Goal: Check status: Check status

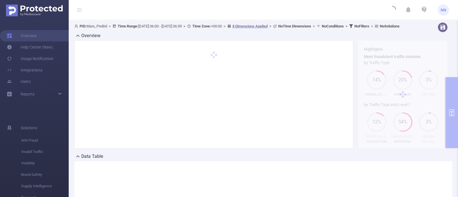
type input "[DATE] 06:00"
type input "[DATE] 06:59"
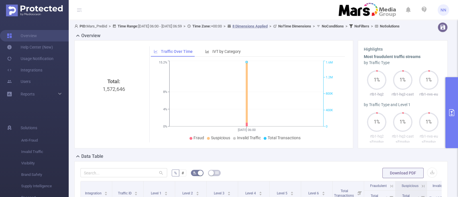
click at [457, 100] on button "primary" at bounding box center [452, 112] width 13 height 71
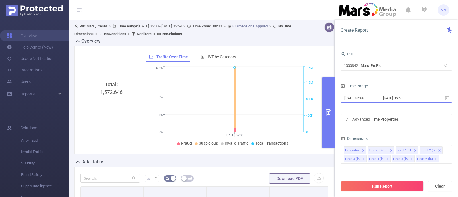
click at [414, 97] on input "[DATE] 06:59" at bounding box center [406, 98] width 46 height 8
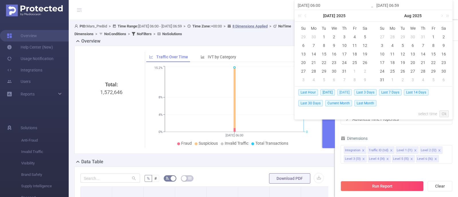
click at [346, 92] on span "[DATE]" at bounding box center [344, 92] width 15 height 6
type input "[DATE] 00:00"
type input "[DATE] 23:59"
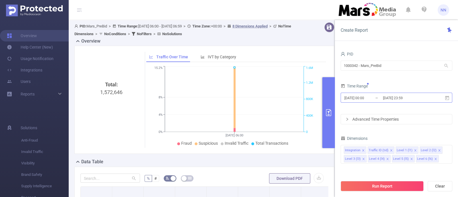
click at [411, 101] on input "[DATE] 23:59" at bounding box center [406, 98] width 46 height 8
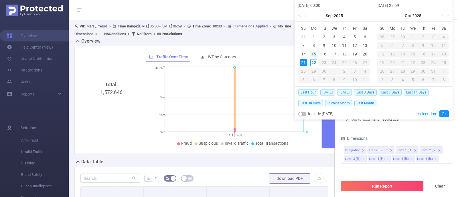
click at [314, 54] on div "15" at bounding box center [313, 54] width 7 height 7
type input "[DATE] 00:00"
type input "[DATE] 23:59"
type input "[DATE] 00:00"
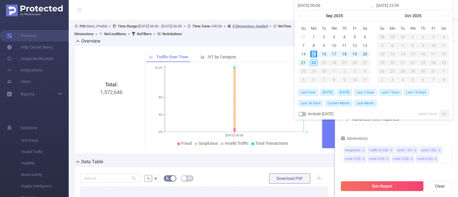
type input "[DATE] 23:59"
click at [442, 114] on link "Ok" at bounding box center [444, 114] width 9 height 7
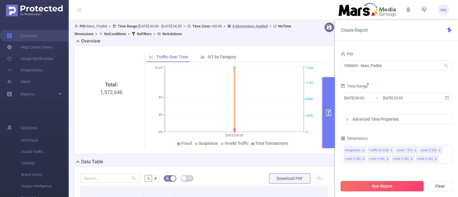
click at [390, 182] on button "Run Report" at bounding box center [382, 186] width 83 height 10
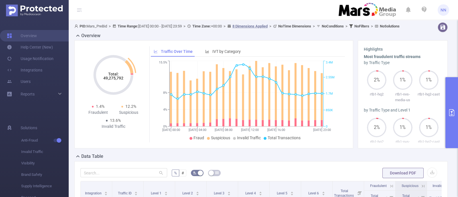
click at [114, 80] on tspan "49,275,792" at bounding box center [113, 78] width 20 height 5
copy tspan "49,275,792"
click at [458, 110] on button "primary" at bounding box center [452, 112] width 13 height 71
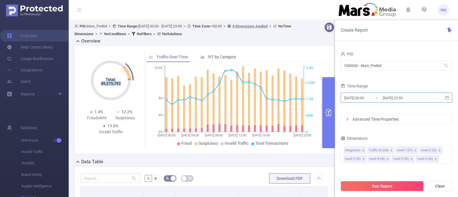
click at [419, 99] on input "[DATE] 23:59" at bounding box center [406, 98] width 46 height 8
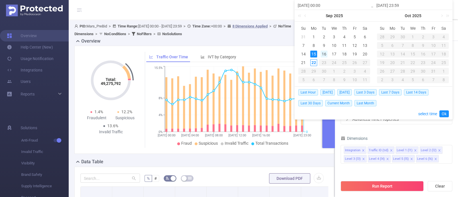
click at [322, 55] on div "16" at bounding box center [324, 54] width 7 height 7
type input "[DATE] 00:00"
type input "[DATE] 23:59"
type input "[DATE] 00:00"
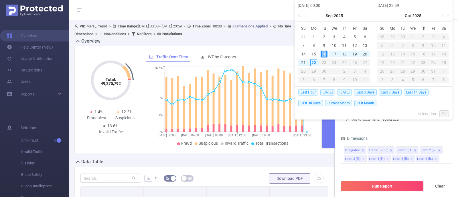
type input "[DATE] 23:59"
click at [446, 115] on link "Ok" at bounding box center [444, 114] width 9 height 7
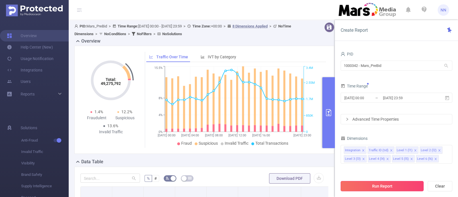
click at [385, 189] on button "Run Report" at bounding box center [382, 186] width 83 height 10
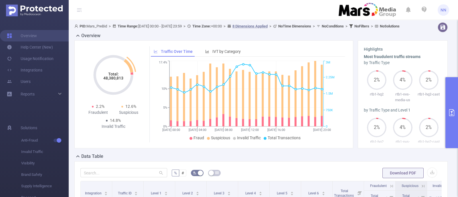
click at [109, 80] on tspan "48,380,813" at bounding box center [113, 78] width 20 height 5
copy tspan "48,380,813"
click at [455, 88] on button "primary" at bounding box center [452, 112] width 13 height 71
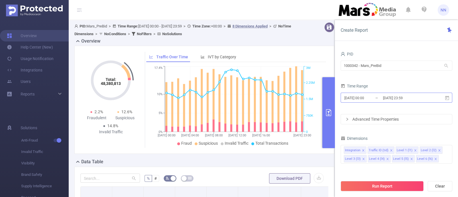
click at [419, 102] on input "[DATE] 23:59" at bounding box center [406, 98] width 46 height 8
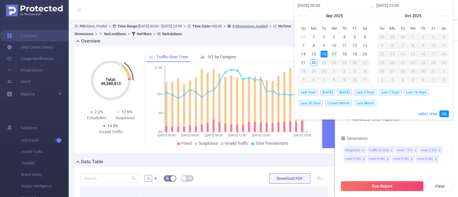
click at [332, 54] on div "17" at bounding box center [334, 54] width 7 height 7
type input "[DATE] 00:00"
type input "[DATE] 23:59"
type input "[DATE] 00:00"
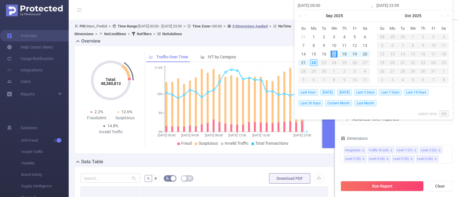
type input "[DATE] 23:59"
click at [444, 115] on link "Ok" at bounding box center [444, 114] width 9 height 7
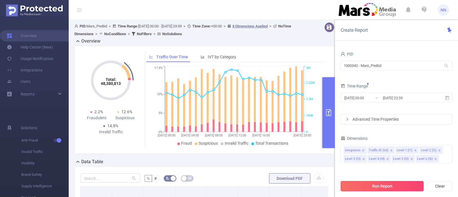
click at [400, 185] on button "Run Report" at bounding box center [382, 186] width 83 height 10
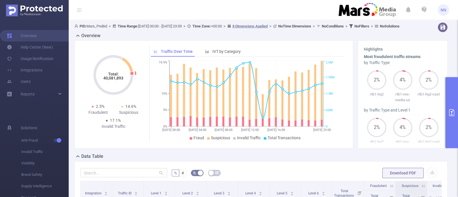
click at [110, 80] on tspan "40,081,893" at bounding box center [113, 78] width 20 height 5
copy tspan "40,081,893"
click at [457, 94] on button "primary" at bounding box center [452, 112] width 13 height 71
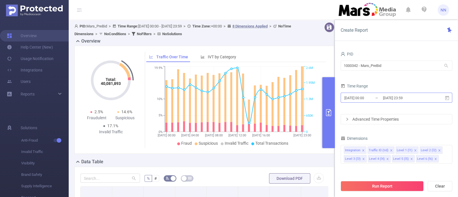
click at [383, 96] on input "[DATE] 23:59" at bounding box center [406, 98] width 46 height 8
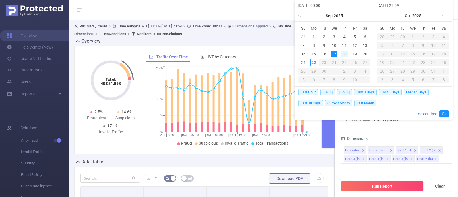
click at [344, 53] on div "18" at bounding box center [344, 54] width 7 height 7
type input "[DATE] 00:00"
type input "[DATE] 23:59"
type input "[DATE] 00:00"
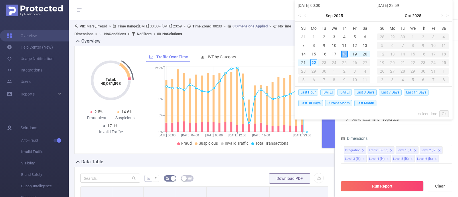
type input "[DATE] 23:59"
click at [442, 111] on link "Ok" at bounding box center [444, 114] width 9 height 7
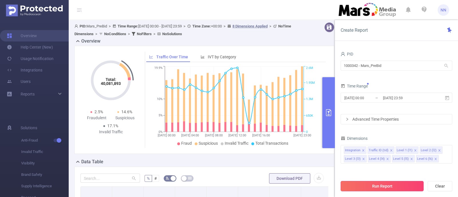
click at [390, 184] on button "Run Report" at bounding box center [382, 186] width 83 height 10
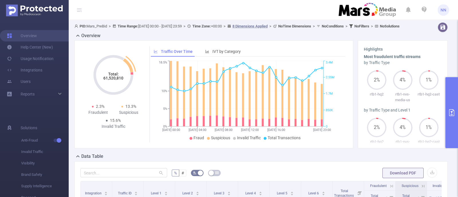
click at [118, 80] on tspan "61,520,810" at bounding box center [113, 78] width 20 height 5
copy tspan "61,520,810"
drag, startPoint x: 458, startPoint y: 85, endPoint x: 452, endPoint y: 85, distance: 5.5
click at [458, 85] on button "primary" at bounding box center [452, 112] width 13 height 71
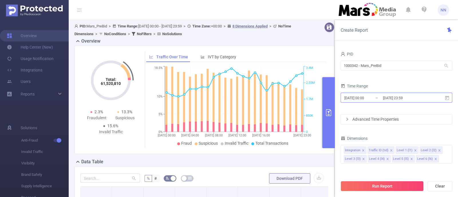
click at [410, 102] on span "[DATE] 00:00 _ [DATE] 23:59" at bounding box center [397, 98] width 112 height 10
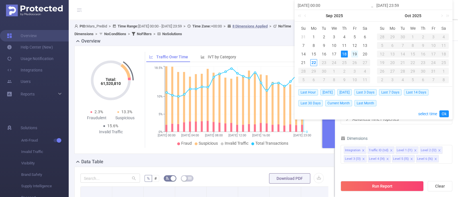
click at [354, 54] on div "19" at bounding box center [354, 54] width 7 height 7
type input "[DATE] 00:00"
type input "[DATE] 23:59"
type input "[DATE] 00:00"
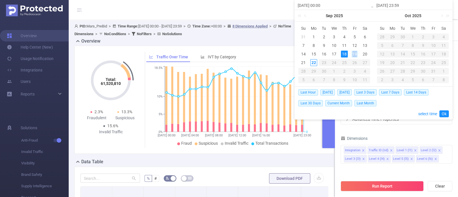
type input "[DATE] 23:59"
click at [444, 114] on link "Ok" at bounding box center [444, 114] width 9 height 7
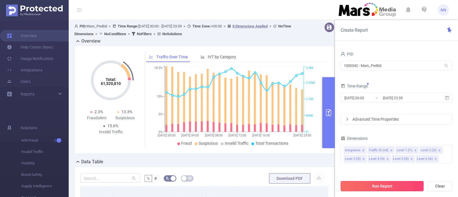
click at [402, 184] on button "Run Report" at bounding box center [382, 186] width 83 height 10
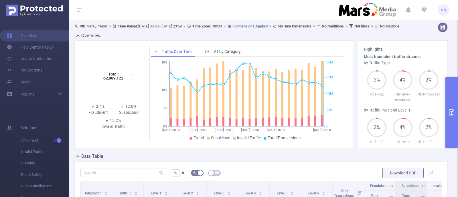
click at [115, 80] on tspan "62,089,122" at bounding box center [113, 78] width 20 height 5
copy tspan "62,089,122"
click at [457, 97] on button "primary" at bounding box center [452, 112] width 13 height 71
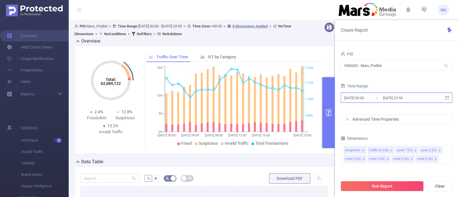
click at [423, 103] on span "[DATE] 00:00 _ [DATE] 23:59" at bounding box center [397, 98] width 112 height 10
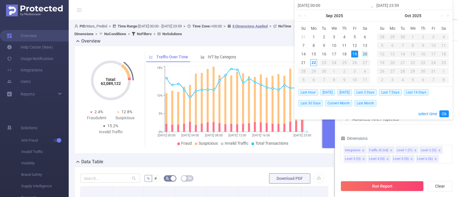
click at [363, 55] on div "20" at bounding box center [365, 54] width 7 height 7
type input "[DATE] 00:00"
type input "[DATE] 23:59"
type input "[DATE] 00:00"
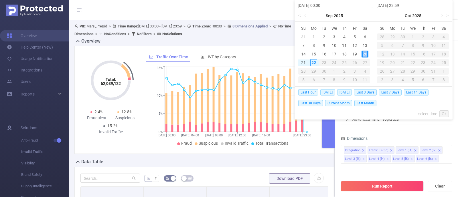
type input "[DATE] 23:59"
click at [446, 114] on link "Ok" at bounding box center [444, 114] width 9 height 7
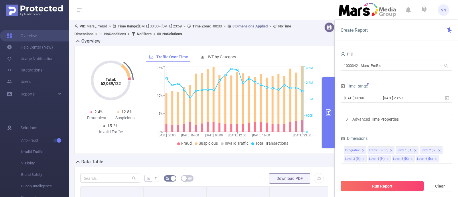
click at [348, 187] on button "Run Report" at bounding box center [382, 186] width 83 height 10
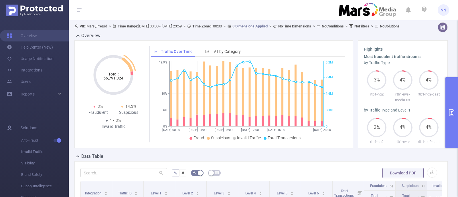
click at [114, 80] on tspan "56,791,324" at bounding box center [113, 78] width 20 height 5
copy tspan "56,791,324"
click at [454, 117] on button "primary" at bounding box center [452, 112] width 13 height 71
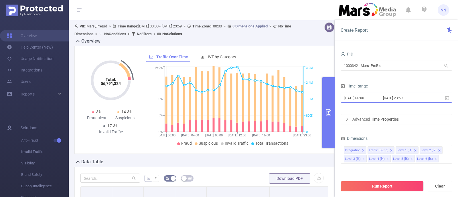
click at [428, 96] on input "[DATE] 23:59" at bounding box center [406, 98] width 46 height 8
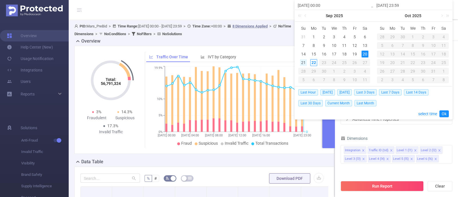
click at [301, 62] on div "21" at bounding box center [303, 62] width 7 height 7
type input "[DATE] 00:00"
type input "[DATE] 23:59"
type input "[DATE] 00:00"
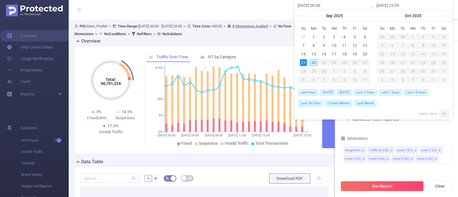
type input "[DATE] 23:59"
click at [447, 115] on link "Ok" at bounding box center [444, 114] width 9 height 7
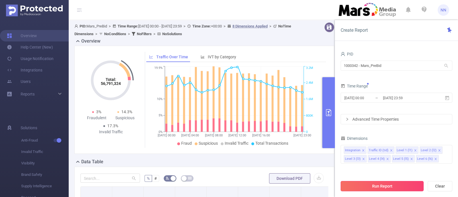
click at [407, 187] on button "Run Report" at bounding box center [382, 186] width 83 height 10
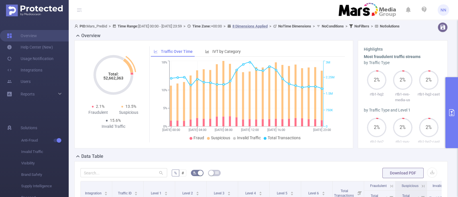
click at [113, 80] on tspan "52,662,363" at bounding box center [113, 78] width 20 height 5
copy tspan "52,662,363"
